Goal: Task Accomplishment & Management: Manage account settings

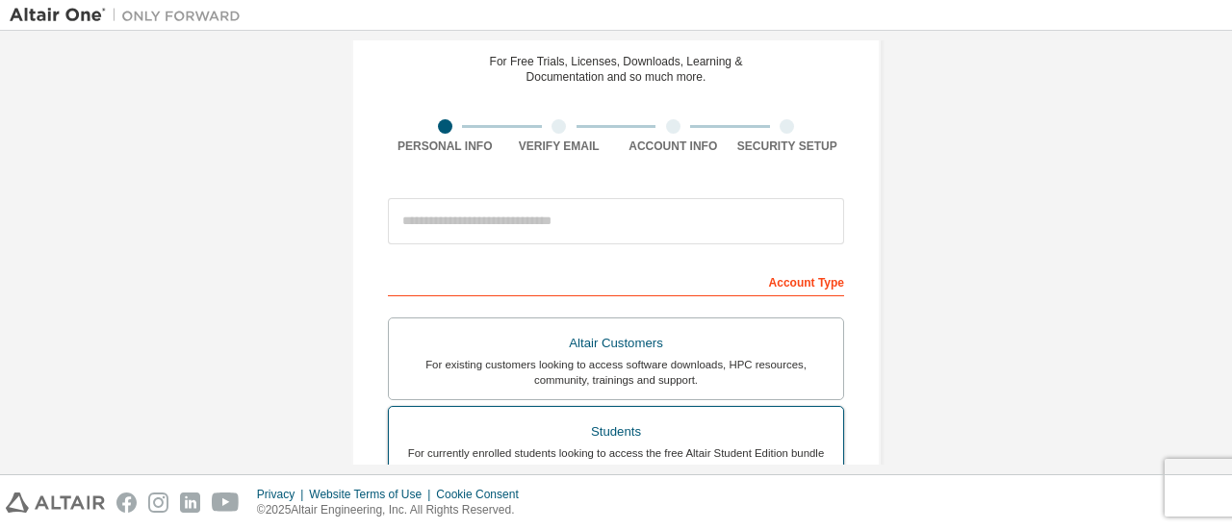
scroll to position [193, 0]
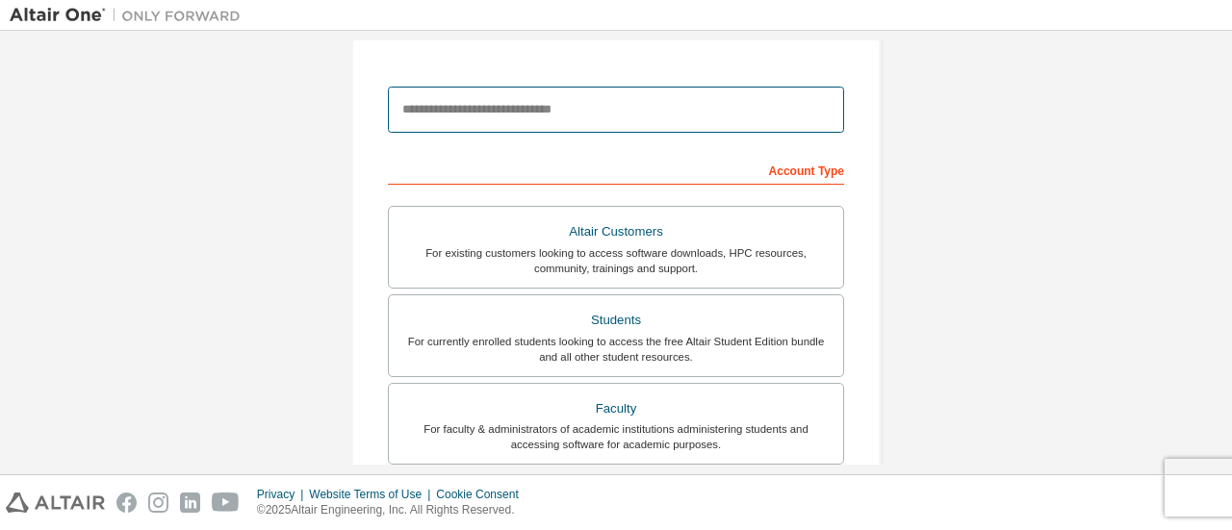
click at [528, 96] on input "email" at bounding box center [616, 110] width 456 height 46
type input "**********"
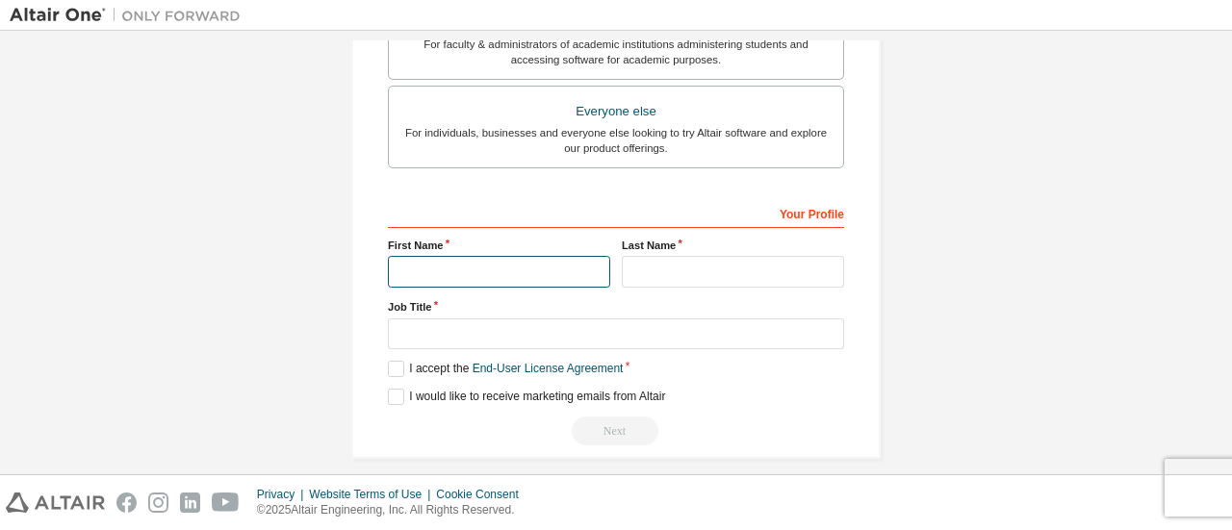
click at [447, 266] on input "text" at bounding box center [499, 272] width 222 height 32
type input "****"
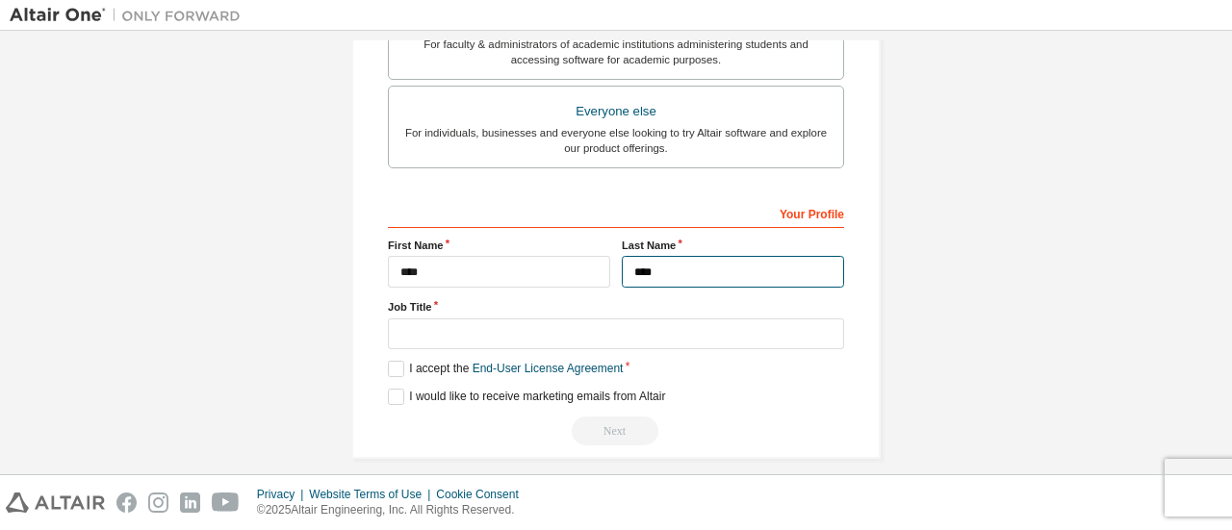
type input "****"
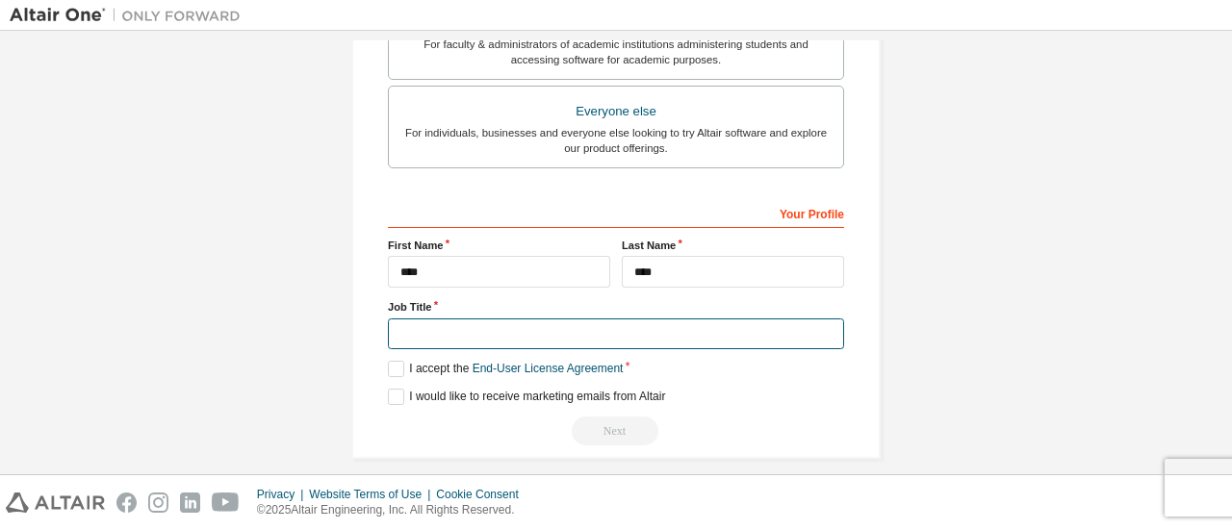
type input "*"
click at [440, 323] on input "*********" at bounding box center [616, 335] width 456 height 32
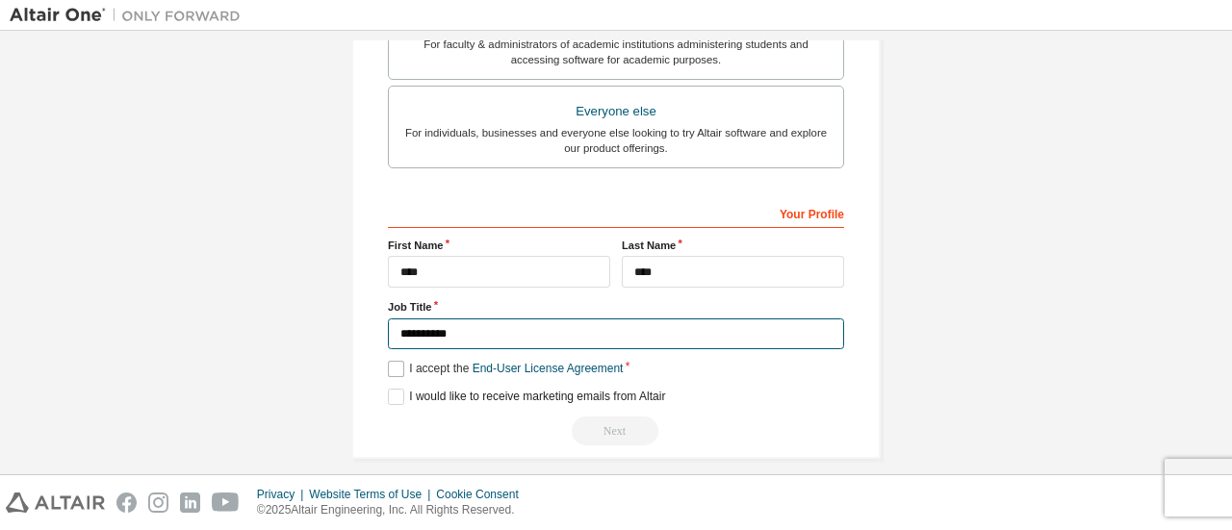
type input "**********"
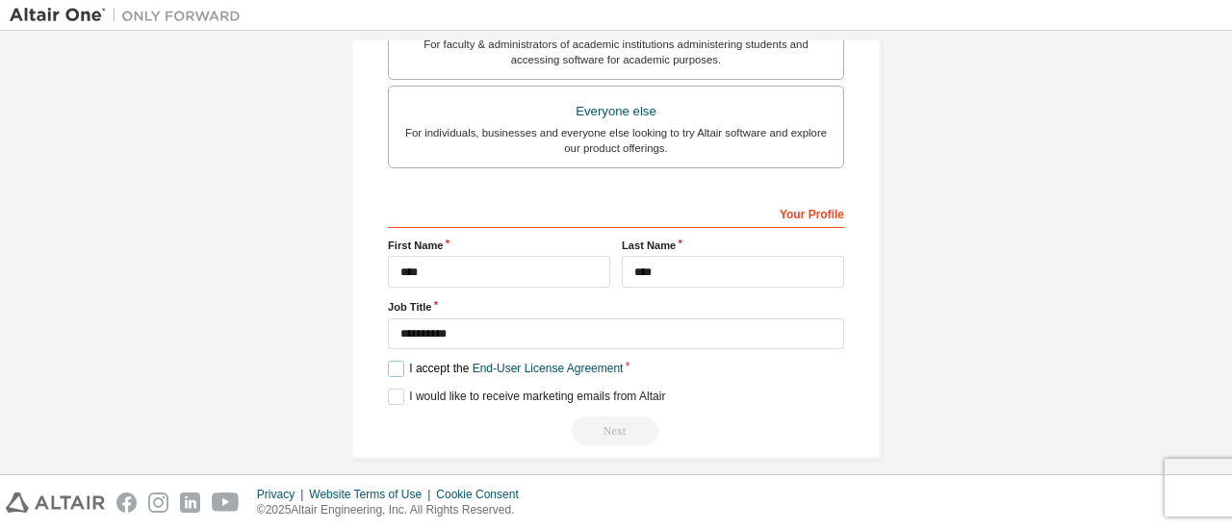
click at [401, 365] on label "I accept the End-User License Agreement" at bounding box center [505, 369] width 235 height 16
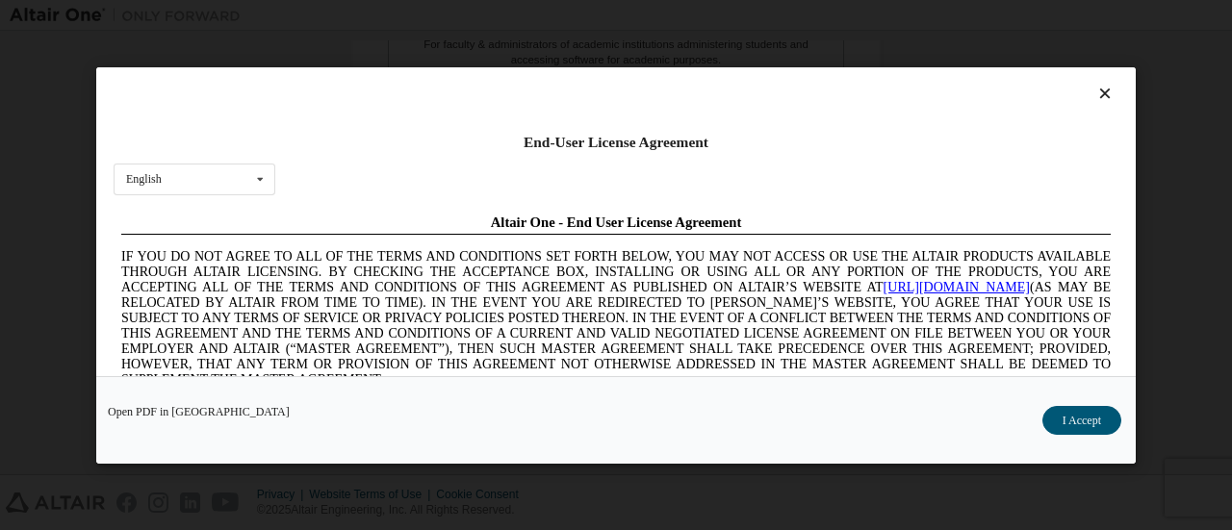
scroll to position [0, 0]
click at [1076, 415] on button "I Accept" at bounding box center [1082, 419] width 79 height 29
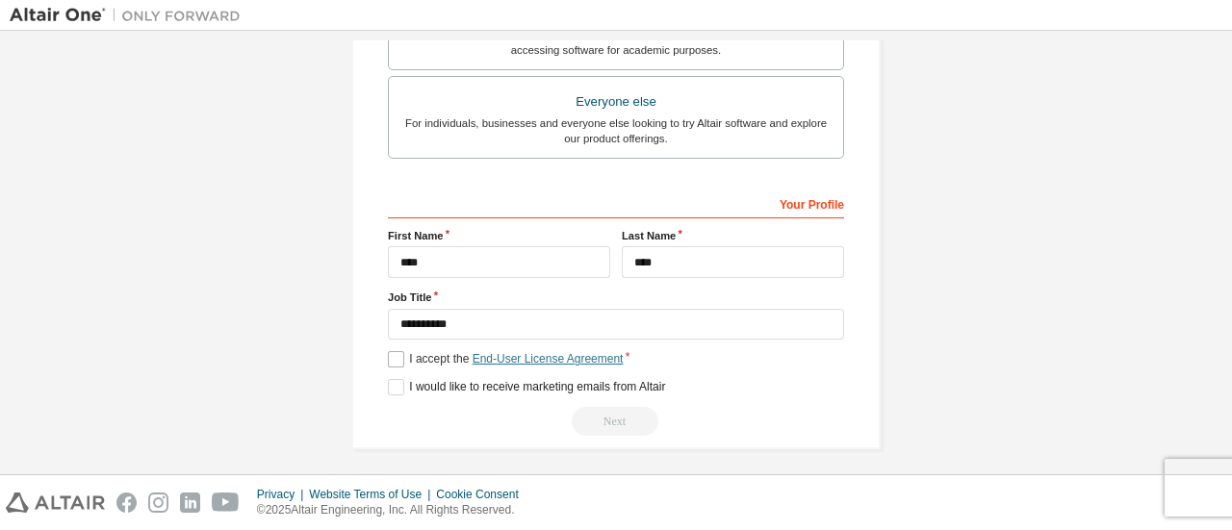
scroll to position [589, 0]
drag, startPoint x: 610, startPoint y: 425, endPoint x: 587, endPoint y: 417, distance: 24.7
click at [610, 425] on div "Next" at bounding box center [616, 419] width 456 height 29
click at [423, 365] on div "**********" at bounding box center [616, 310] width 456 height 249
click at [424, 384] on label "I would like to receive marketing emails from Altair" at bounding box center [526, 385] width 277 height 16
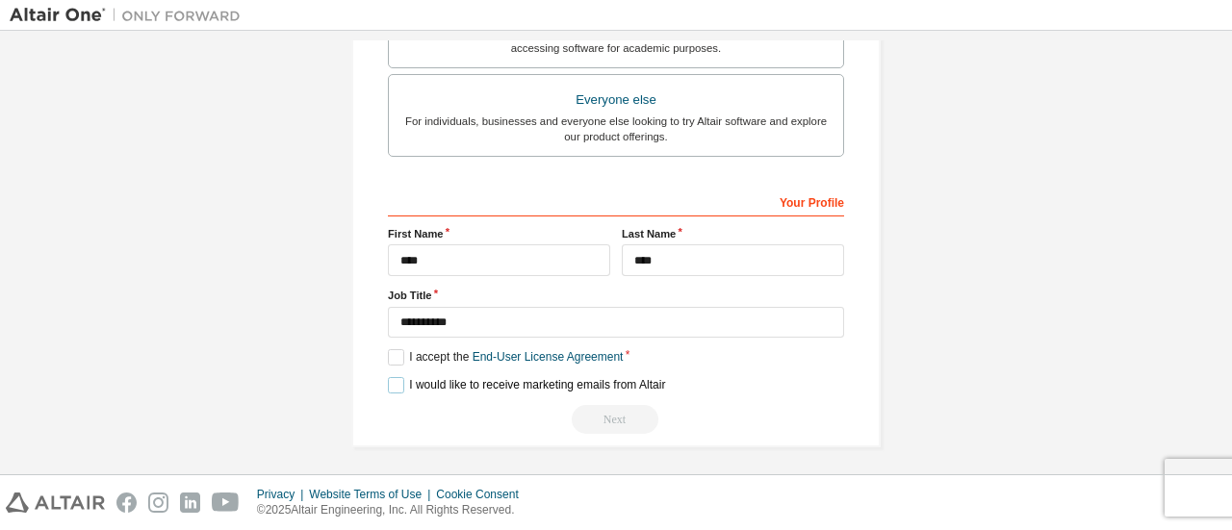
click at [516, 377] on label "I would like to receive marketing emails from Altair" at bounding box center [526, 385] width 277 height 16
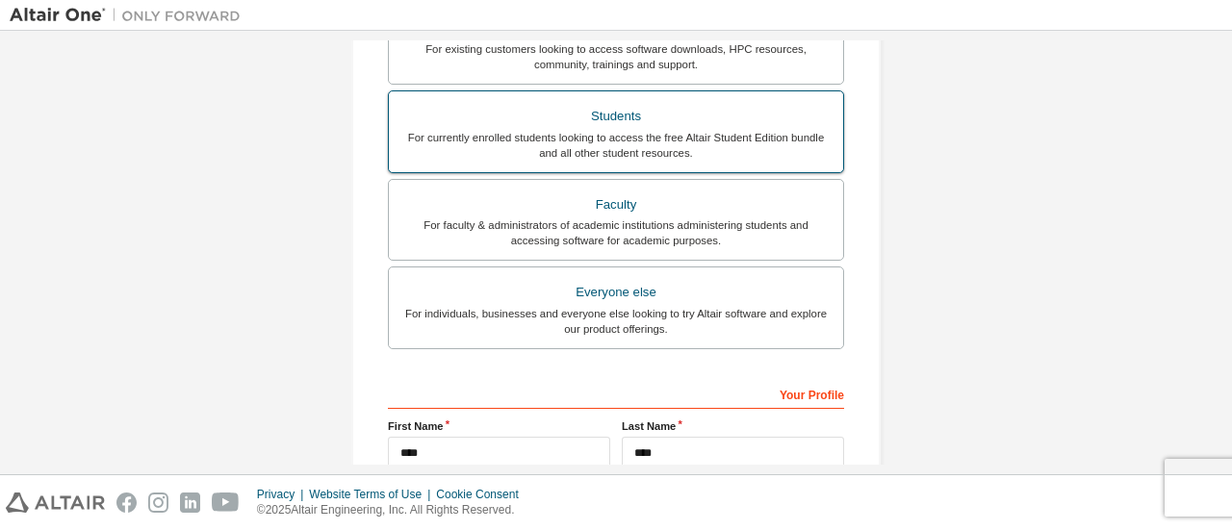
click at [672, 147] on div "For currently enrolled students looking to access the free Altair Student Editi…" at bounding box center [615, 145] width 431 height 31
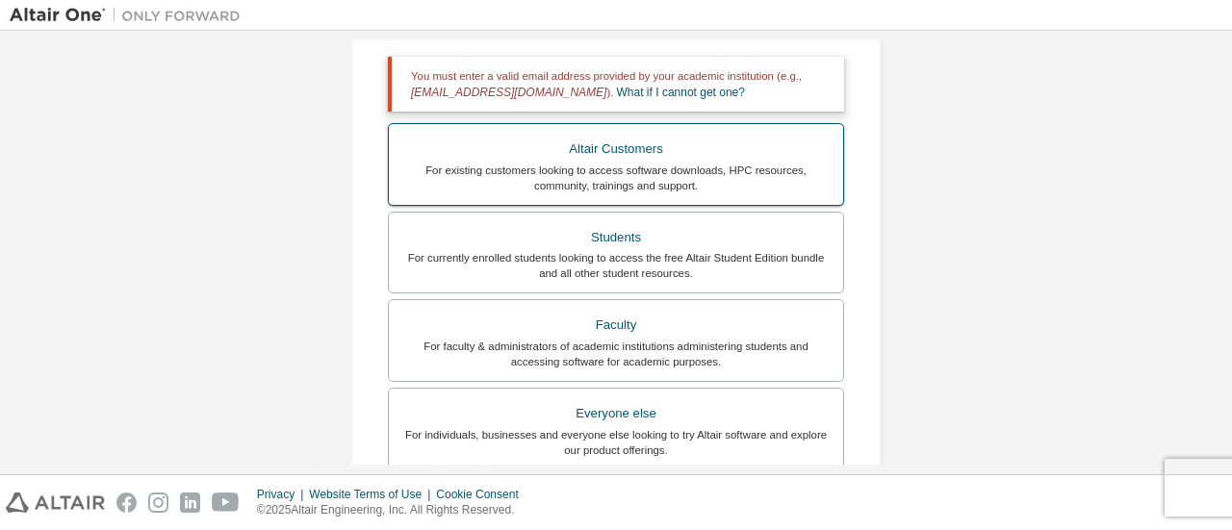
scroll to position [366, 0]
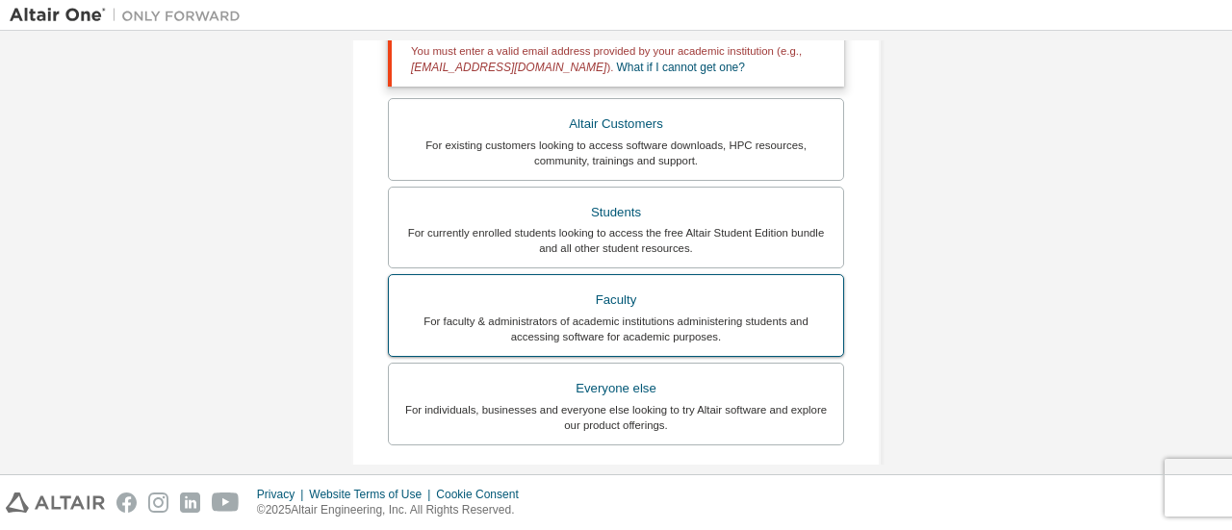
click at [707, 317] on div "For faculty & administrators of academic institutions administering students an…" at bounding box center [615, 329] width 431 height 31
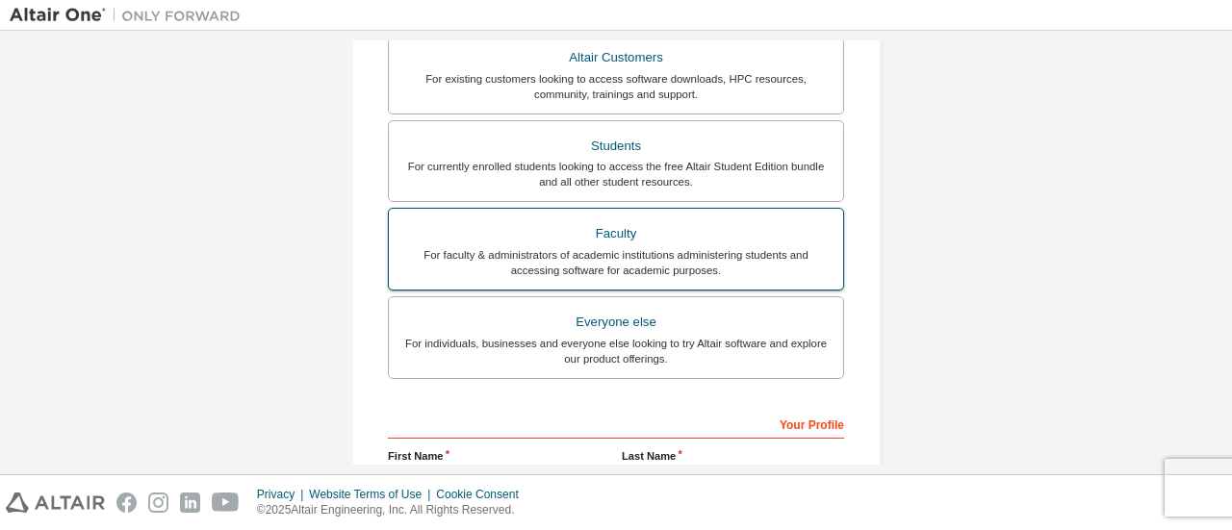
scroll to position [462, 0]
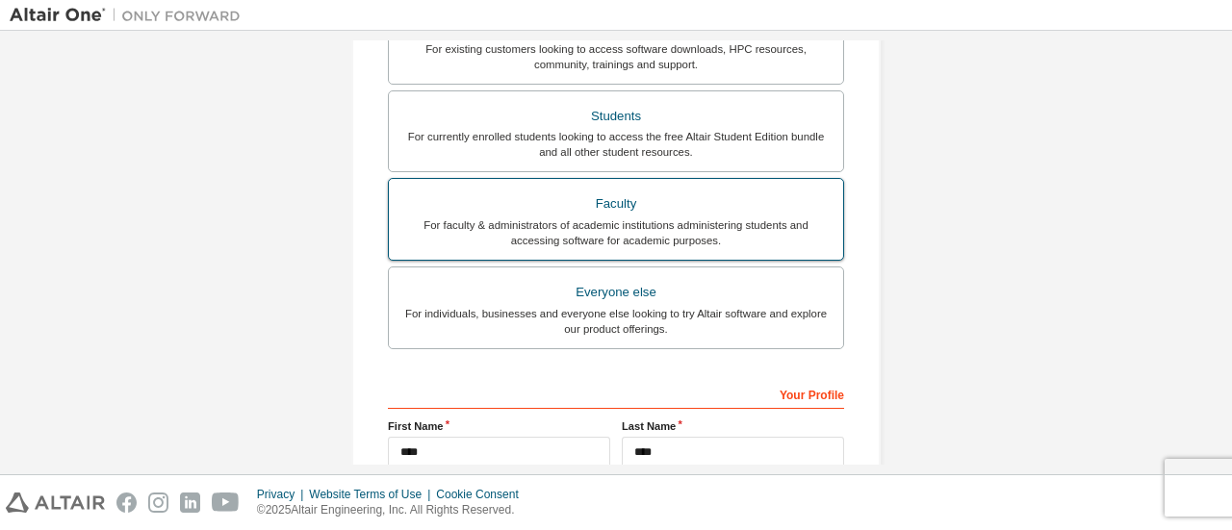
click at [703, 325] on div "For individuals, businesses and everyone else looking to try Altair software an…" at bounding box center [615, 321] width 431 height 31
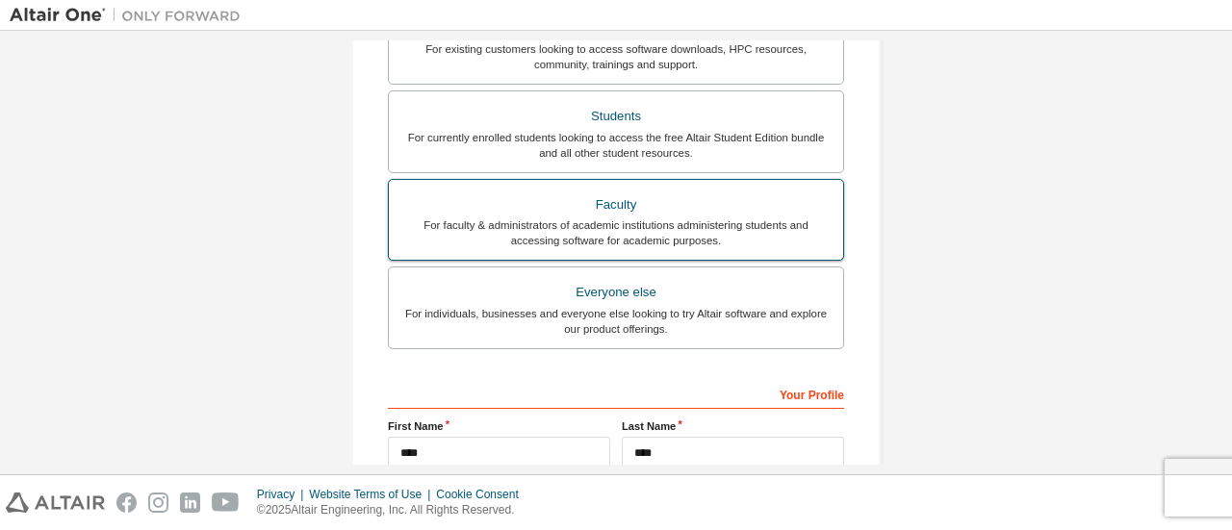
click at [644, 222] on div "For faculty & administrators of academic institutions administering students an…" at bounding box center [615, 233] width 431 height 31
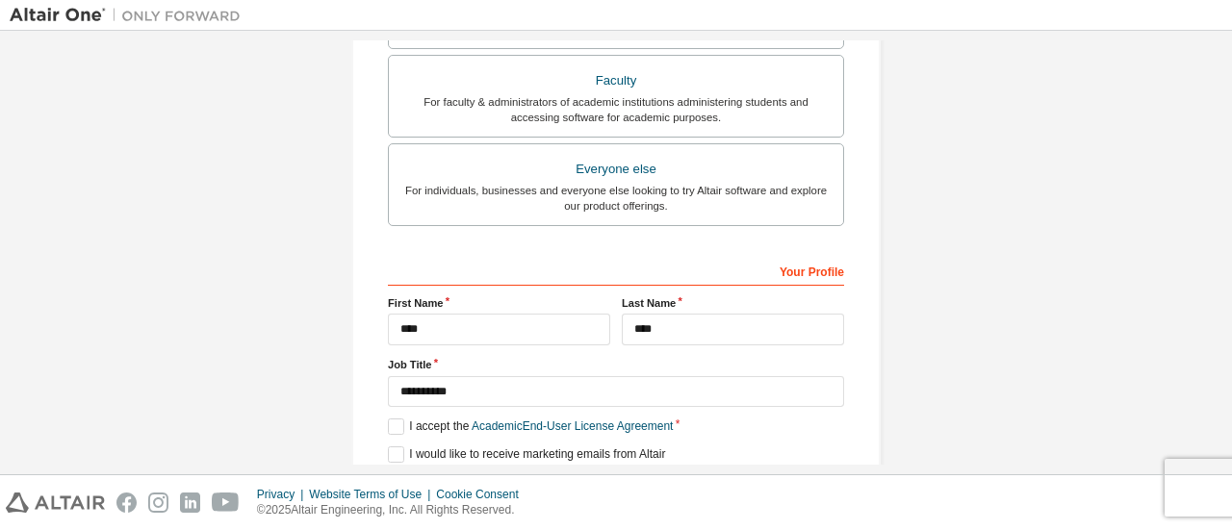
scroll to position [655, 0]
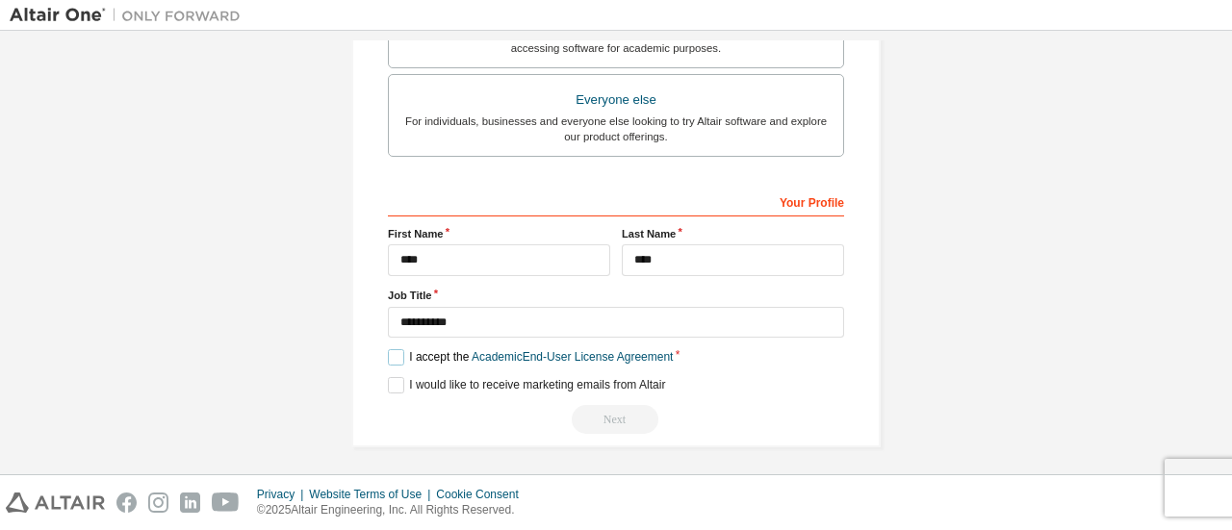
click at [395, 355] on label "I accept the Academic End-User License Agreement" at bounding box center [530, 357] width 285 height 16
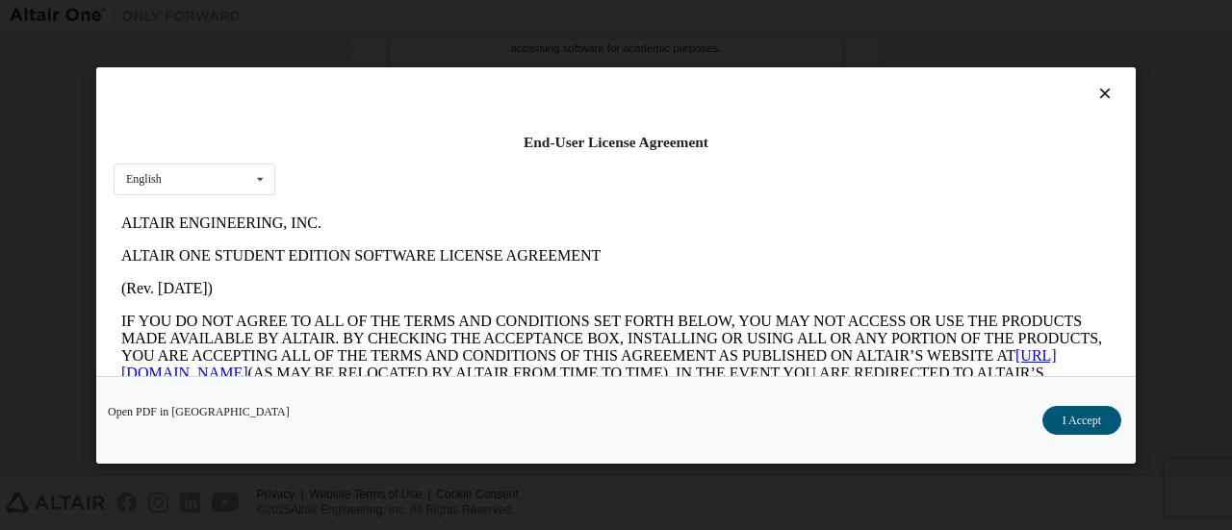
scroll to position [0, 0]
click at [1082, 425] on button "I Accept" at bounding box center [1082, 419] width 79 height 29
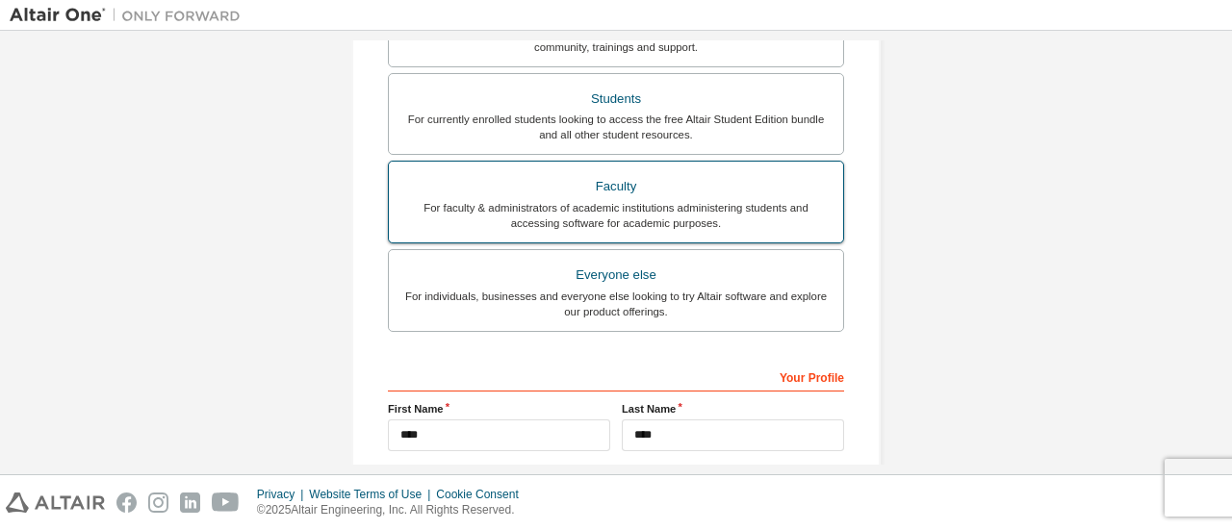
scroll to position [481, 0]
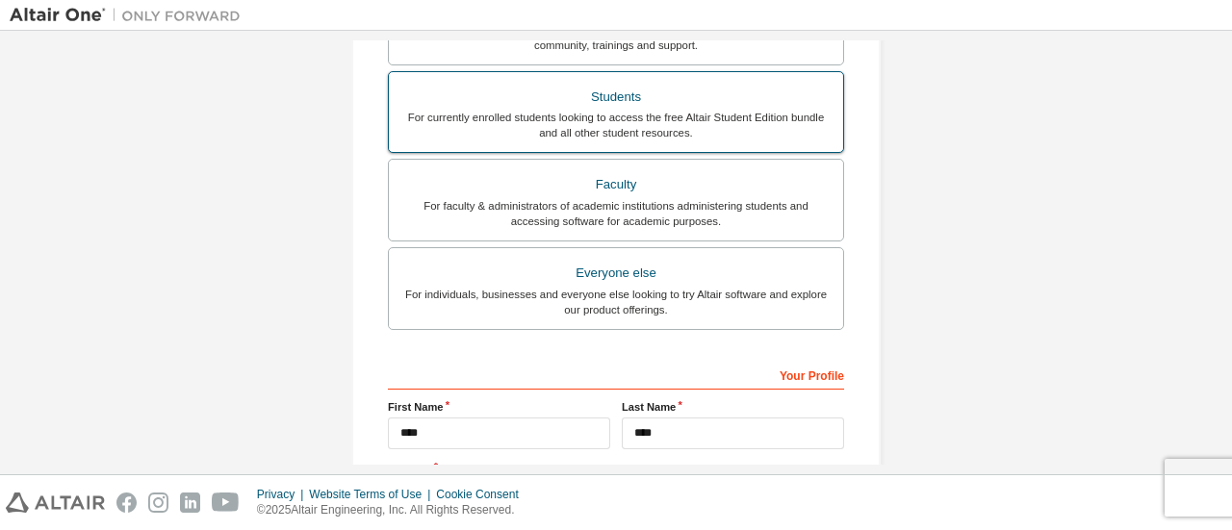
click at [683, 75] on label "Students For currently enrolled students looking to access the free Altair Stud…" at bounding box center [616, 112] width 456 height 83
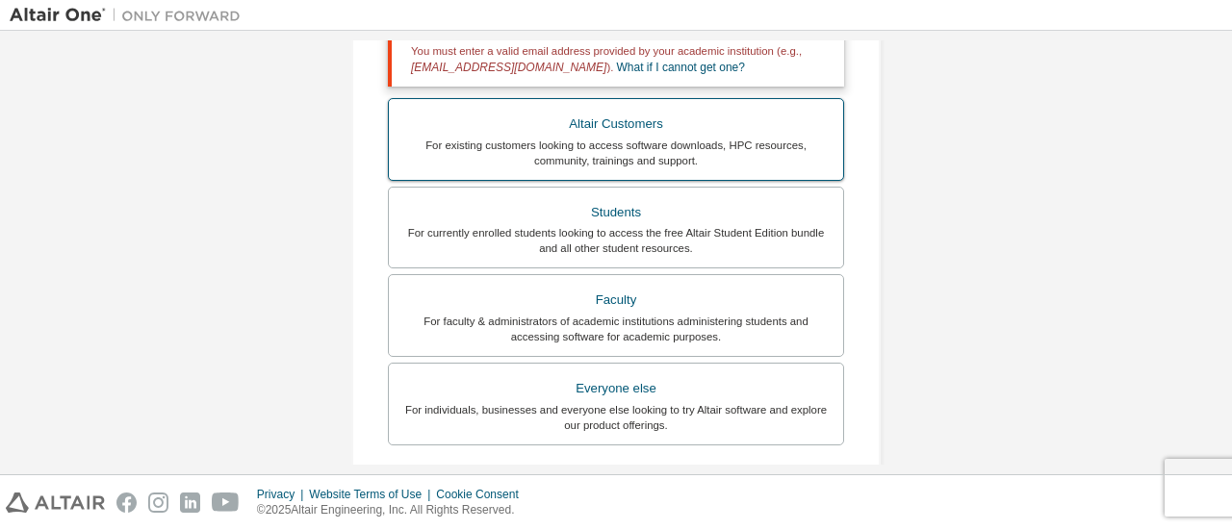
scroll to position [77, 0]
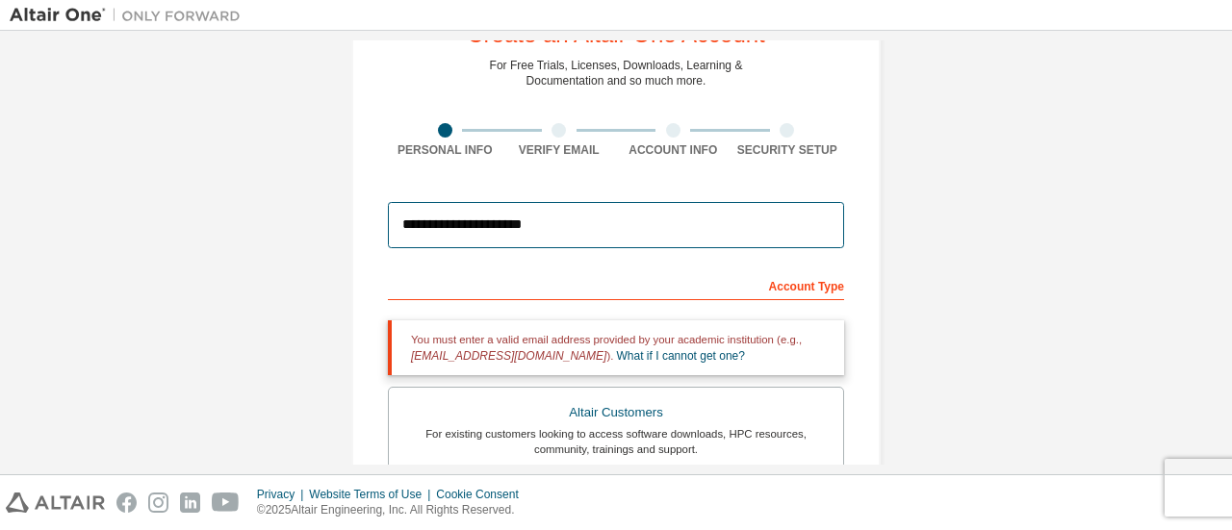
drag, startPoint x: 571, startPoint y: 242, endPoint x: 279, endPoint y: 268, distance: 292.8
click at [279, 268] on div "**********" at bounding box center [616, 505] width 1213 height 1085
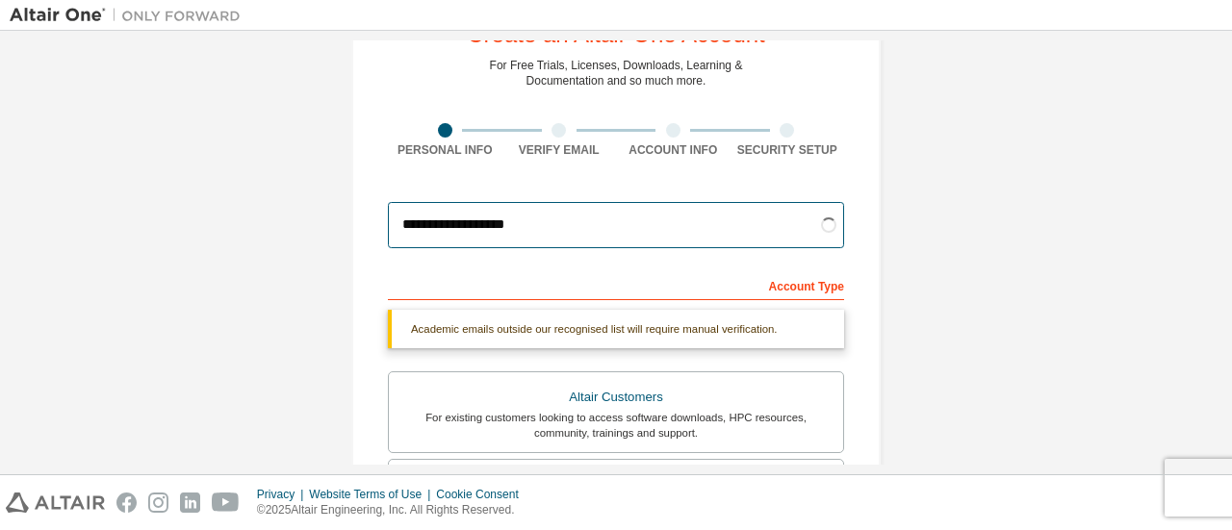
type input "**********"
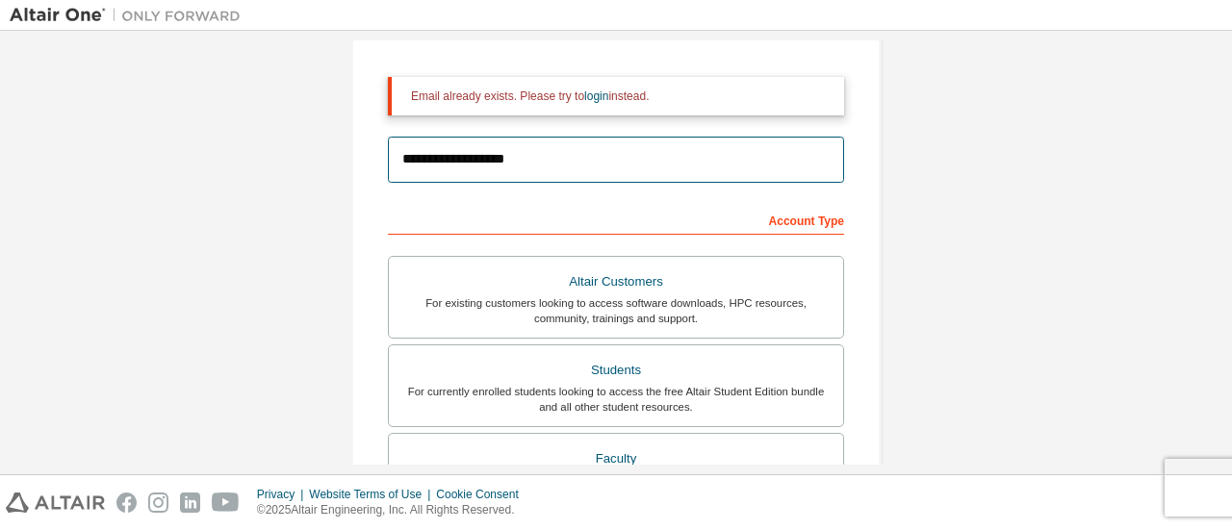
scroll to position [173, 0]
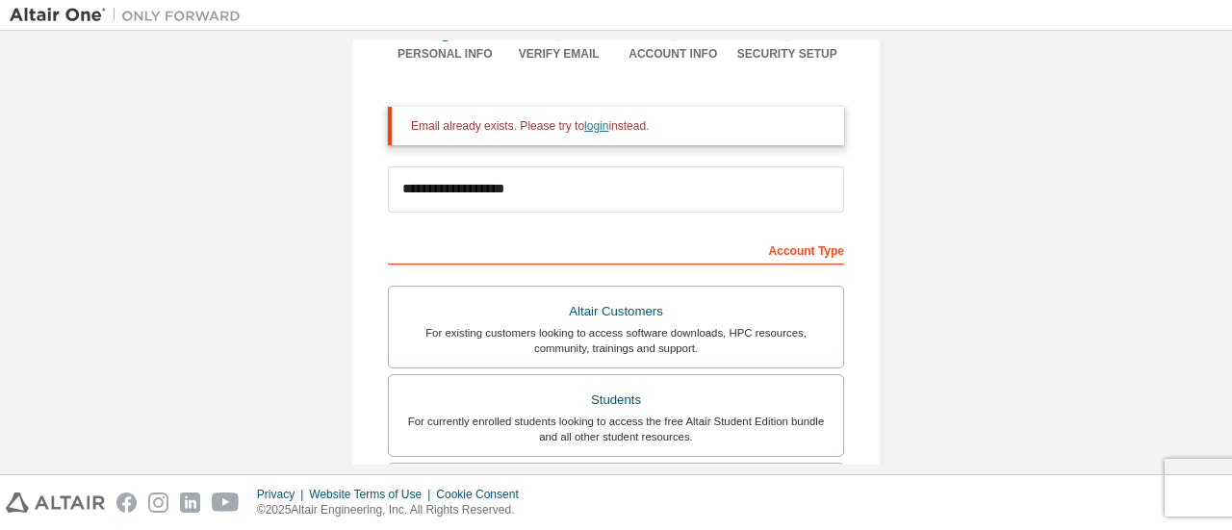
click at [601, 131] on link "login" at bounding box center [596, 125] width 24 height 13
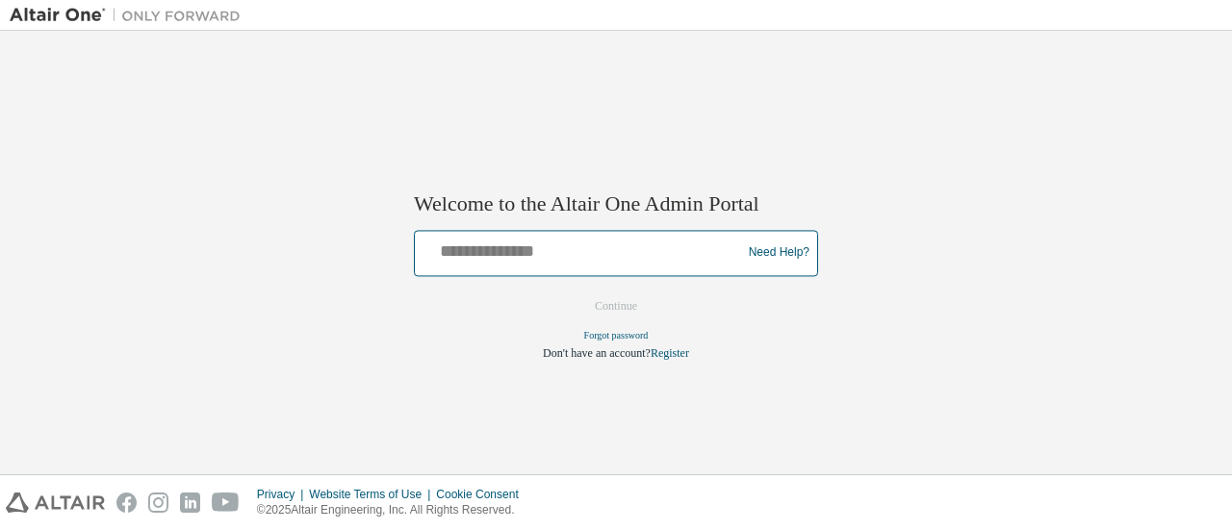
click at [583, 258] on input "text" at bounding box center [581, 249] width 317 height 28
type input "*"
type input "**********"
click at [575, 292] on button "Continue" at bounding box center [616, 306] width 83 height 29
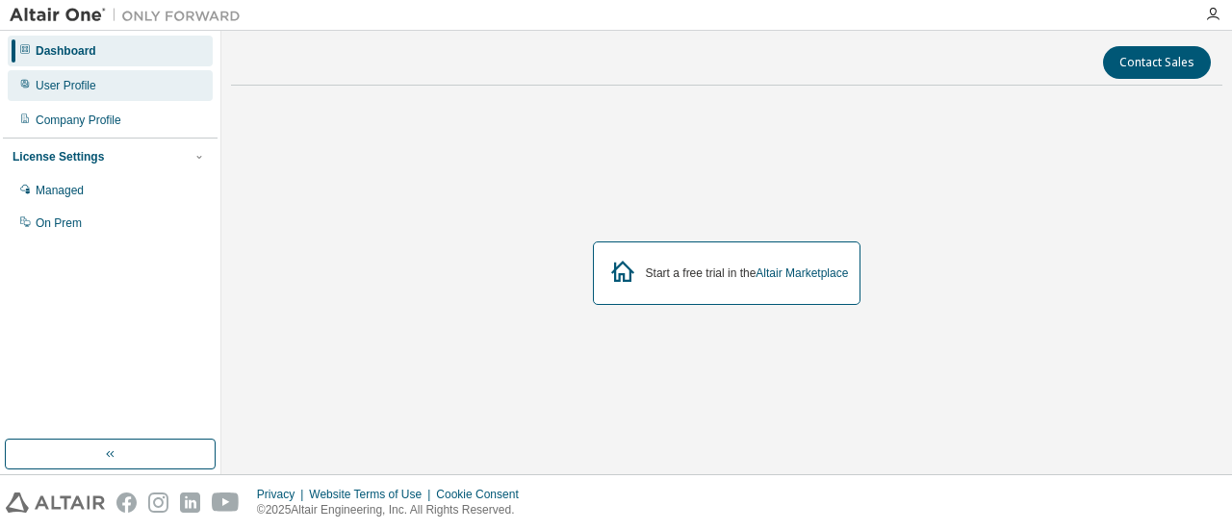
click at [143, 80] on div "User Profile" at bounding box center [110, 85] width 205 height 31
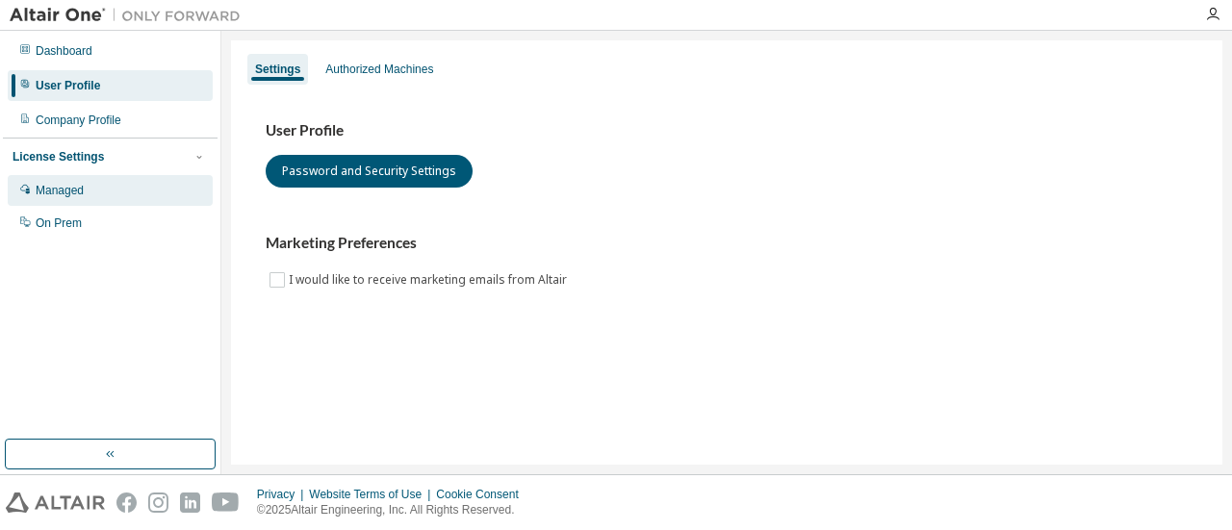
click at [121, 182] on div "Managed" at bounding box center [110, 190] width 205 height 31
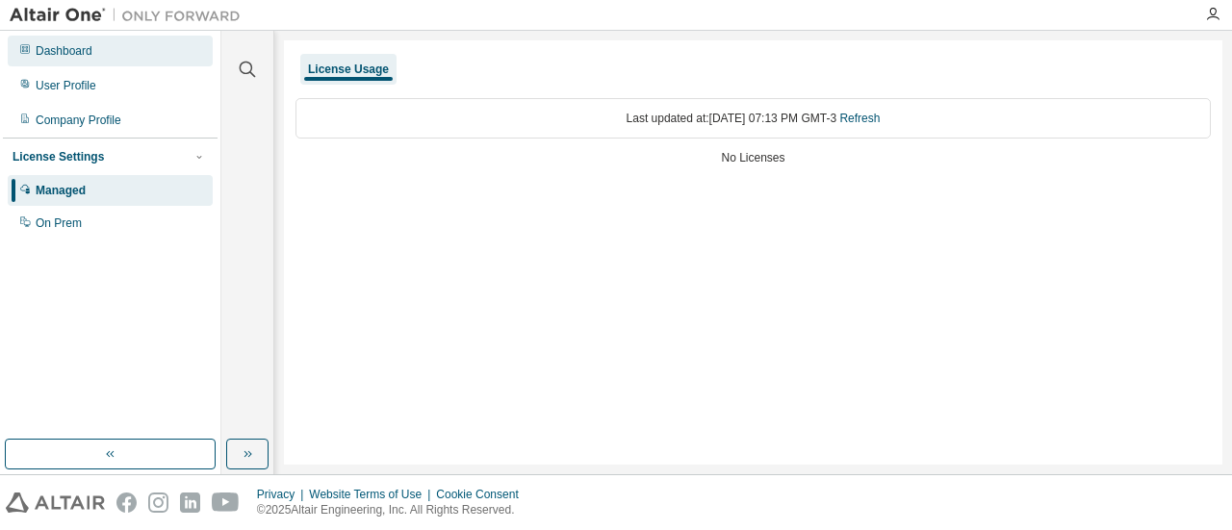
click at [168, 39] on div "Dashboard" at bounding box center [110, 51] width 205 height 31
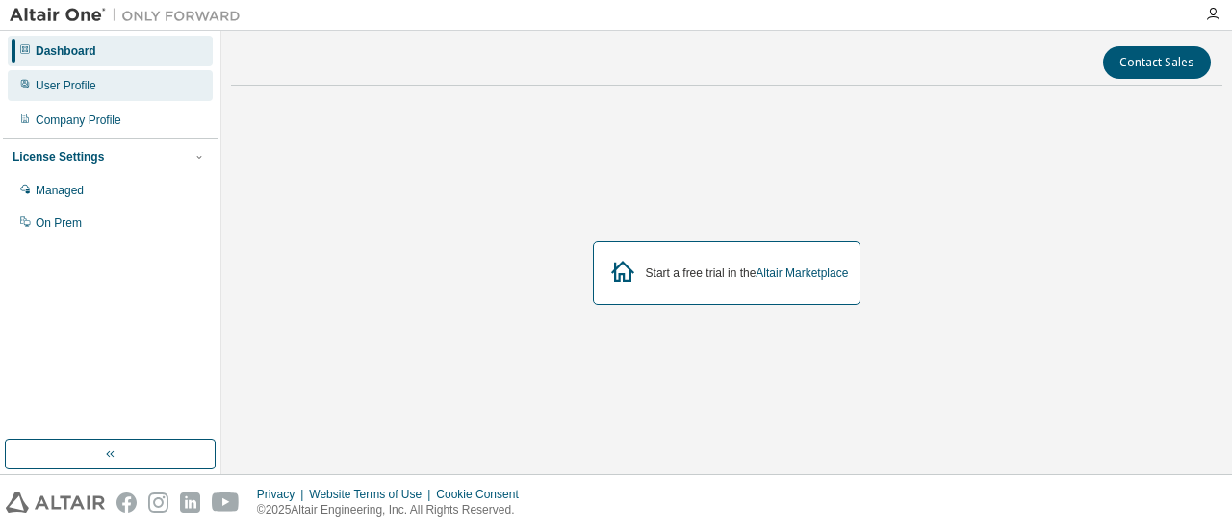
click at [89, 90] on div "User Profile" at bounding box center [66, 85] width 61 height 15
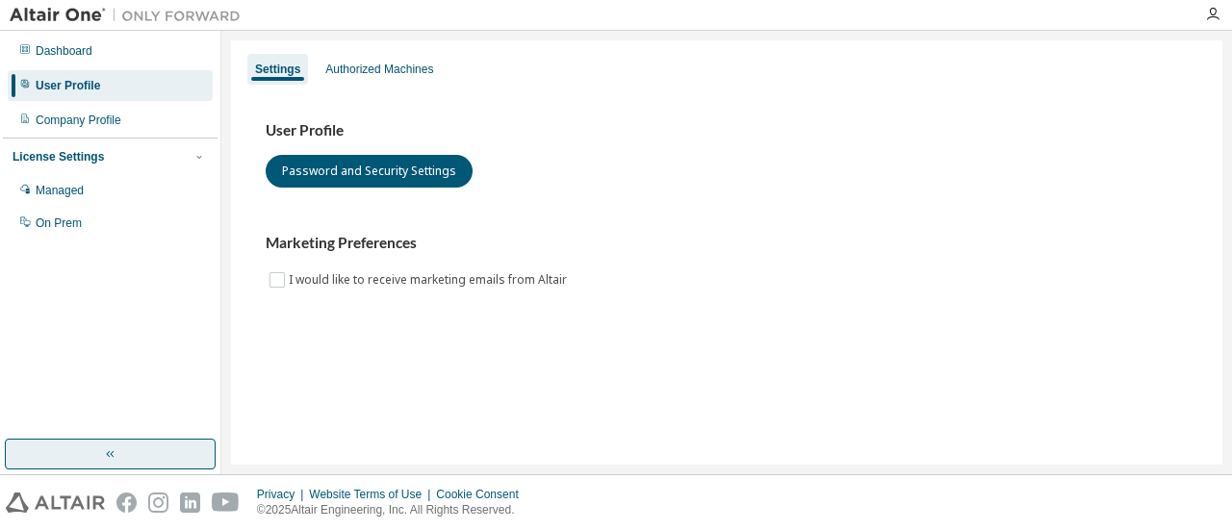
click at [127, 446] on button "button" at bounding box center [110, 454] width 211 height 31
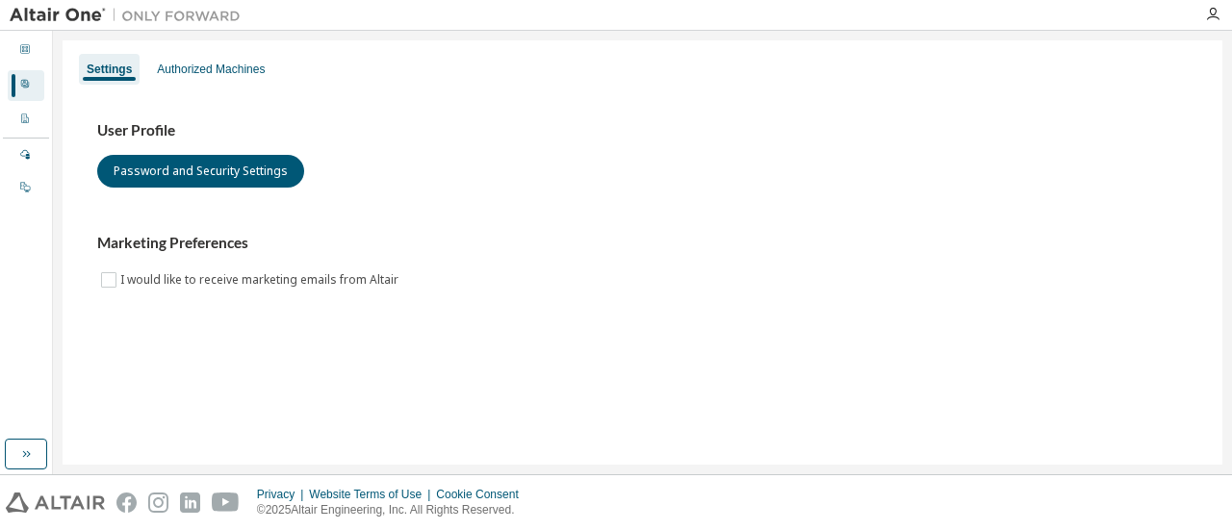
click at [200, 21] on img at bounding box center [130, 15] width 241 height 19
click at [13, 53] on div "Dashboard" at bounding box center [26, 51] width 37 height 31
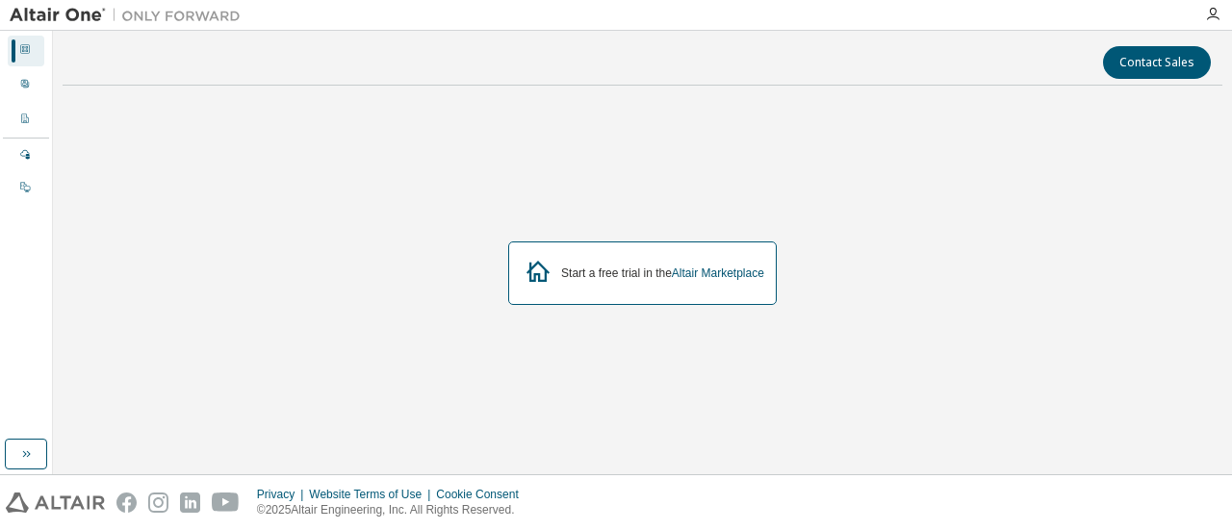
click at [720, 261] on div "Start a free trial in the Altair Marketplace" at bounding box center [642, 274] width 269 height 64
click at [717, 273] on link "Altair Marketplace" at bounding box center [718, 273] width 92 height 13
